Goal: Task Accomplishment & Management: Complete application form

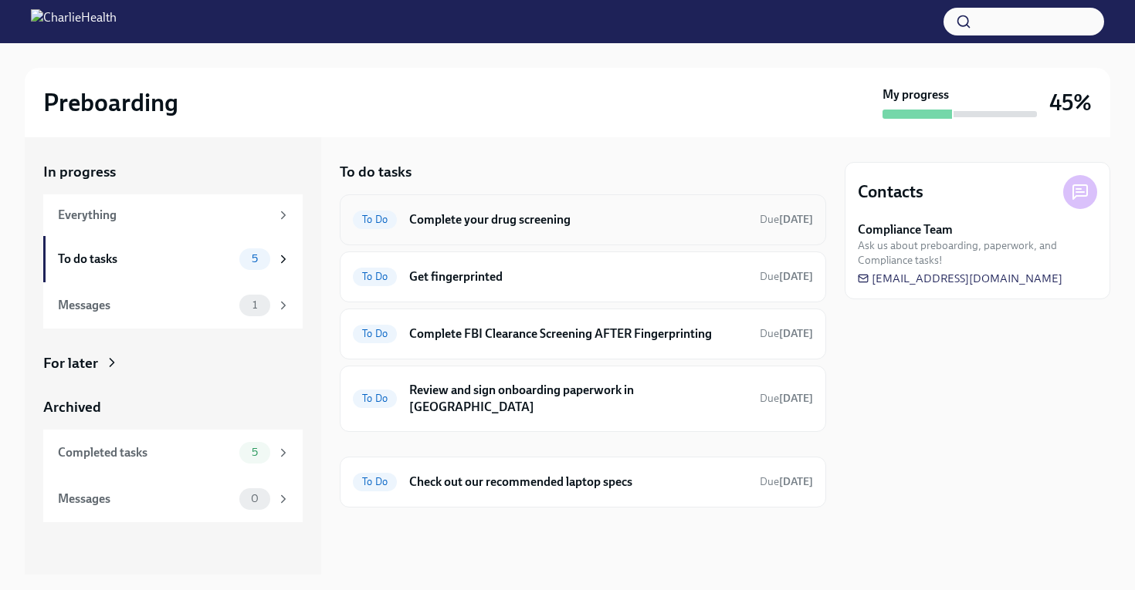
click at [465, 216] on h6 "Complete your drug screening" at bounding box center [578, 219] width 338 height 17
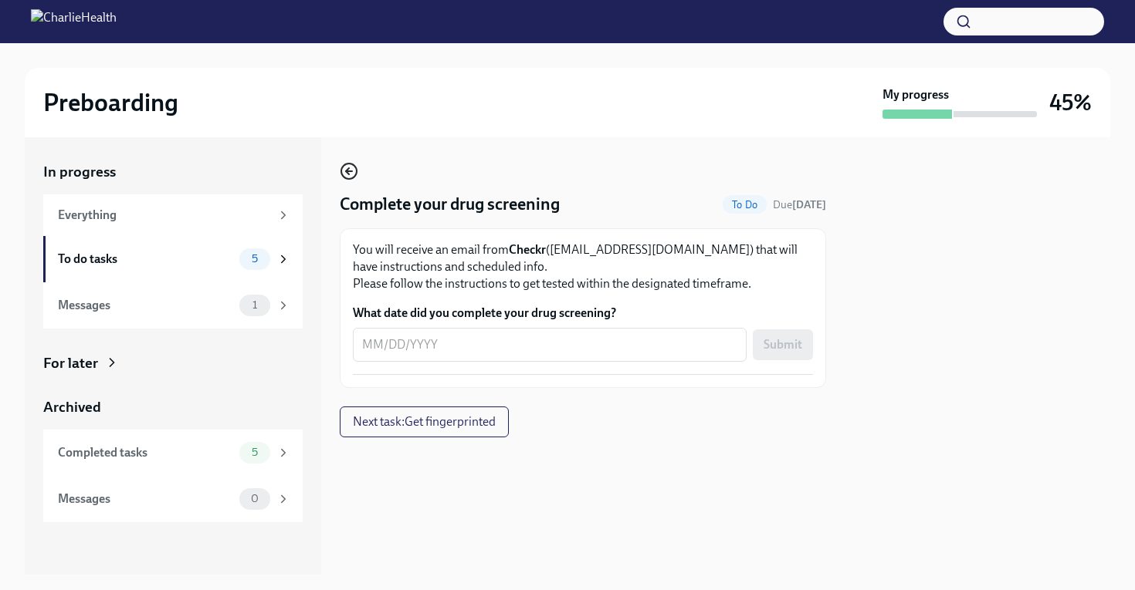
click at [344, 177] on icon "button" at bounding box center [349, 171] width 19 height 19
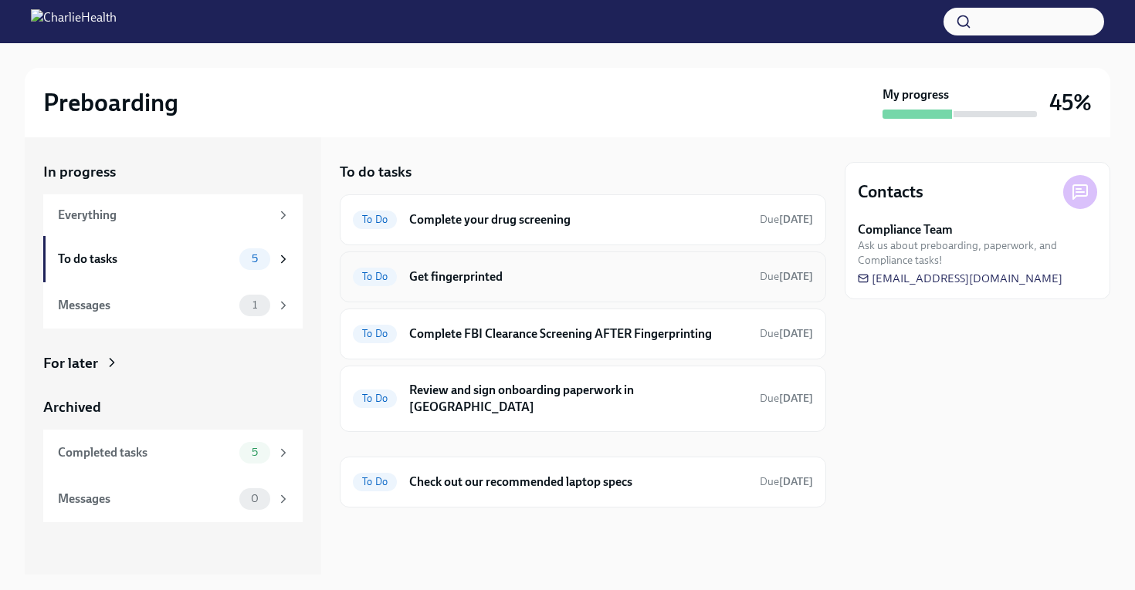
click at [461, 284] on h6 "Get fingerprinted" at bounding box center [578, 277] width 338 height 17
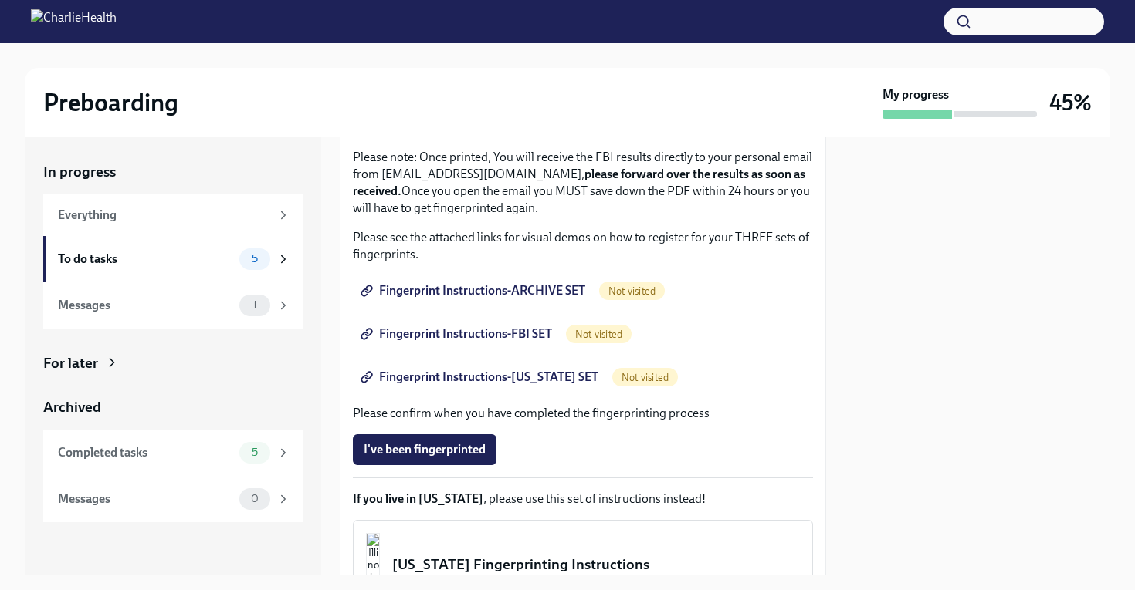
scroll to position [176, 0]
